Goal: Task Accomplishment & Management: Manage account settings

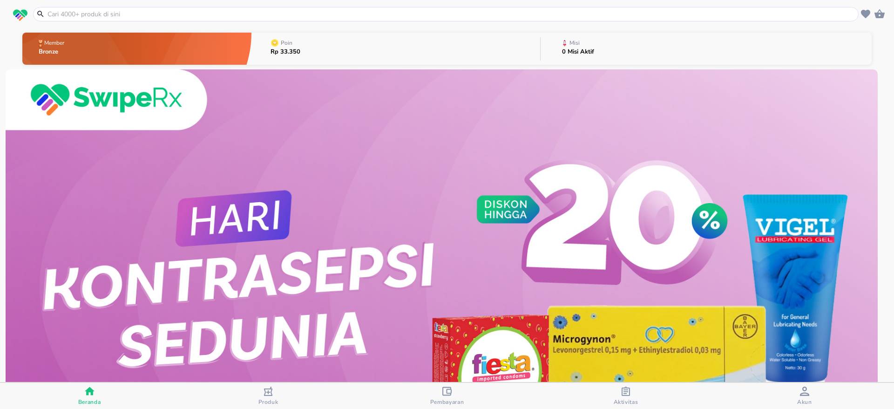
click at [593, 47] on button "Misi 0 Misi Aktif" at bounding box center [706, 48] width 331 height 37
